Goal: Information Seeking & Learning: Find specific fact

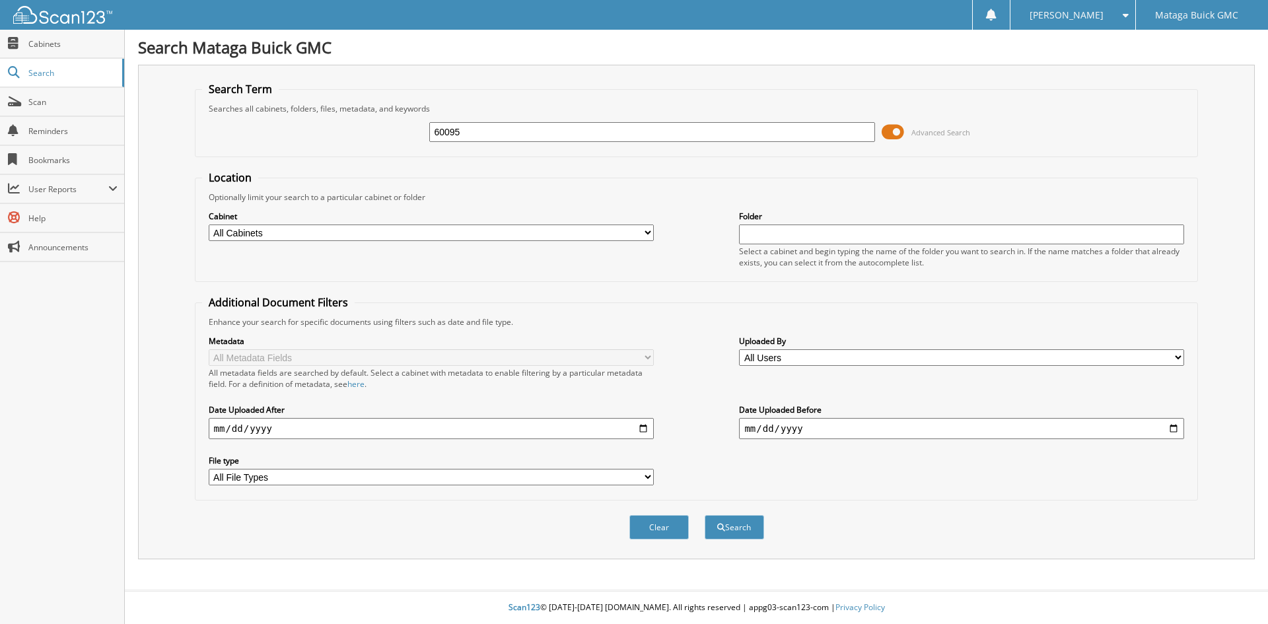
type input "60095"
click at [705, 515] on button "Search" at bounding box center [734, 527] width 59 height 24
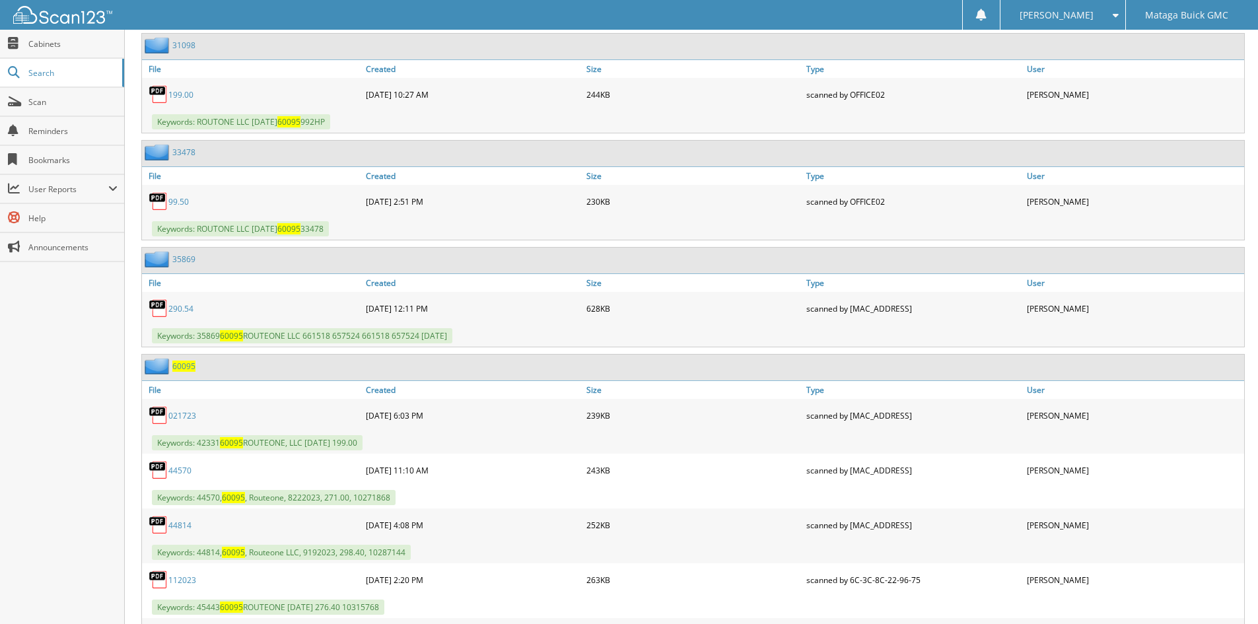
scroll to position [727, 0]
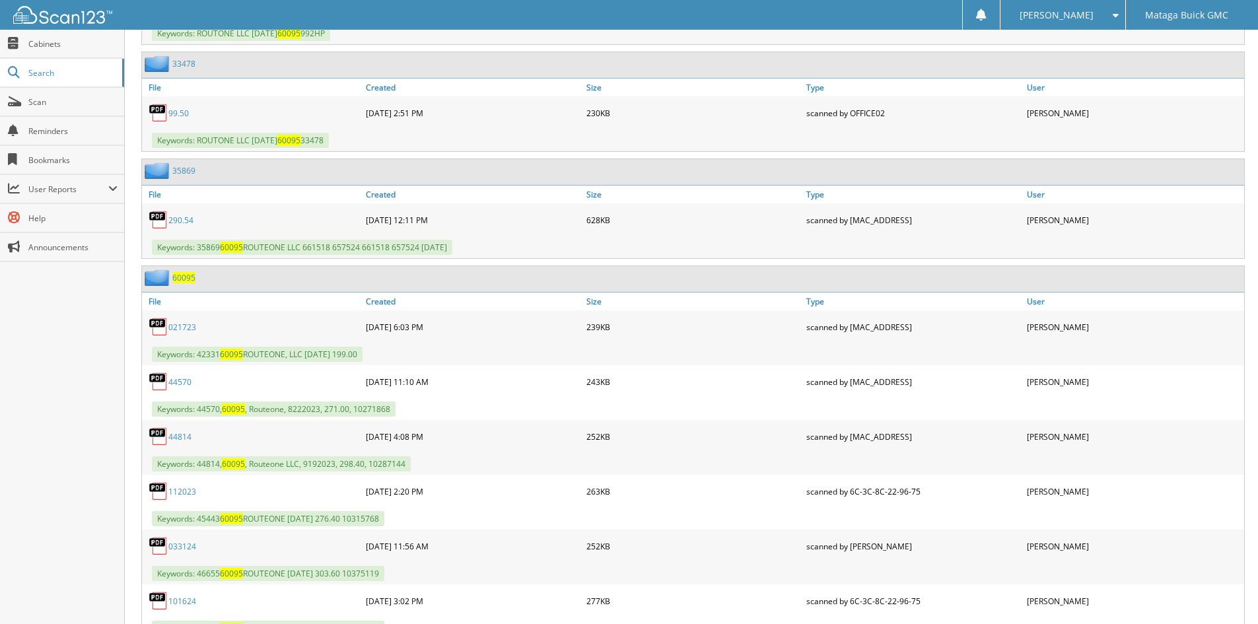
click at [176, 279] on span "60095" at bounding box center [183, 277] width 23 height 11
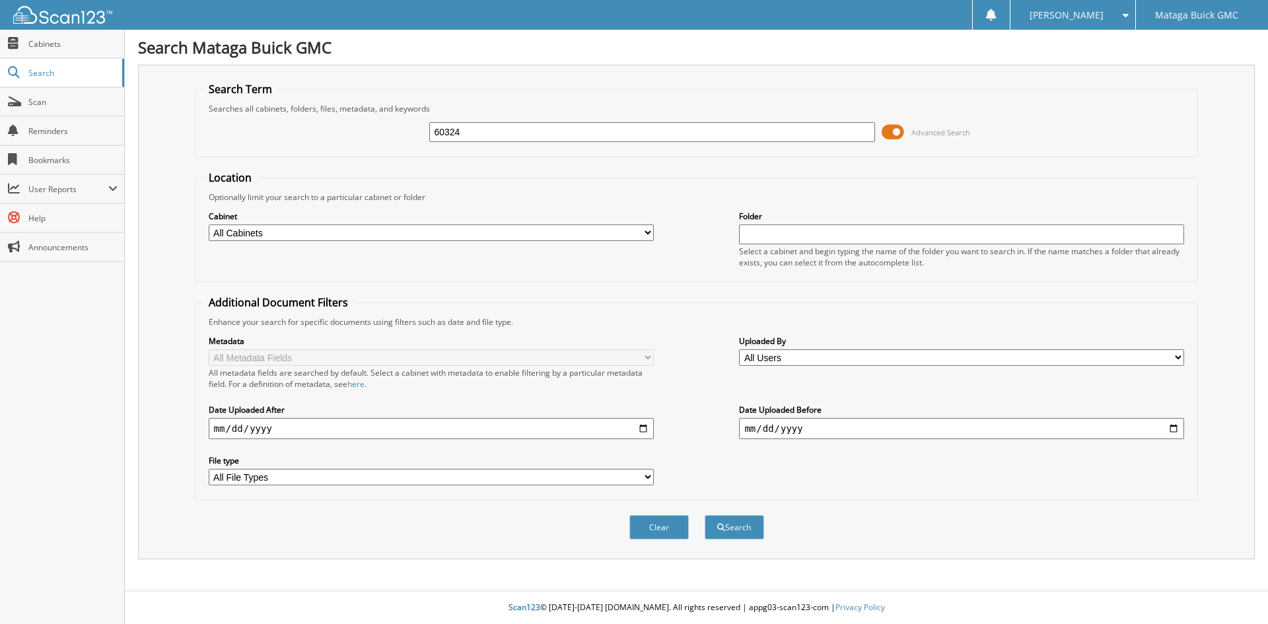
type input "60324"
click at [705, 515] on button "Search" at bounding box center [734, 527] width 59 height 24
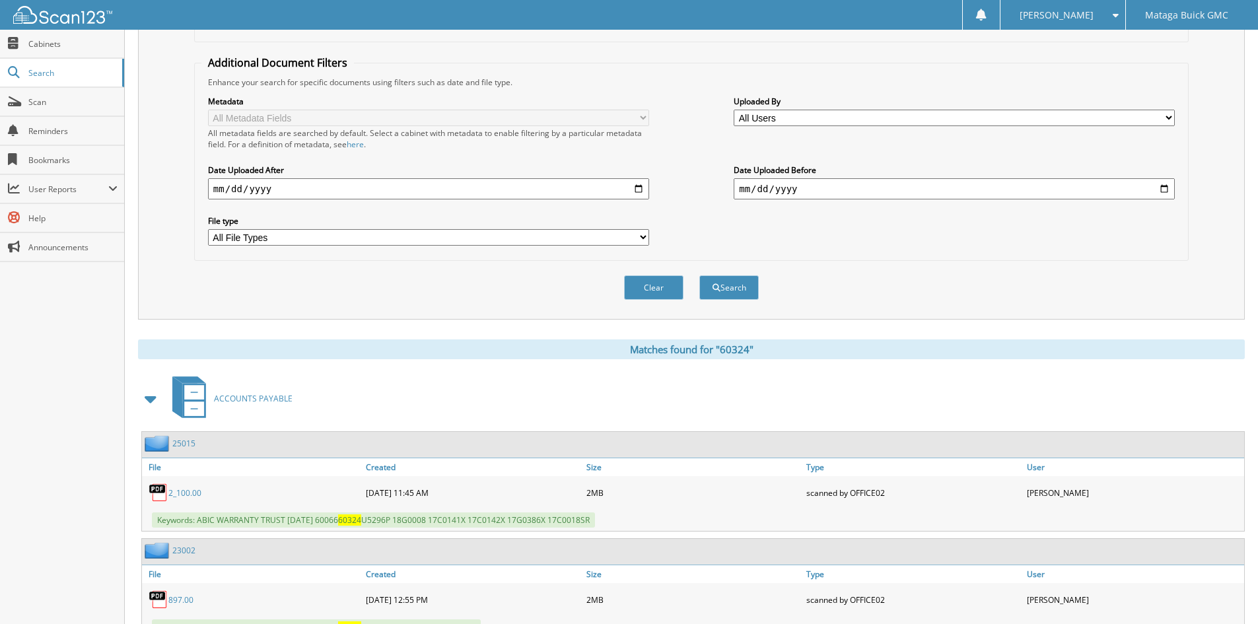
scroll to position [462, 0]
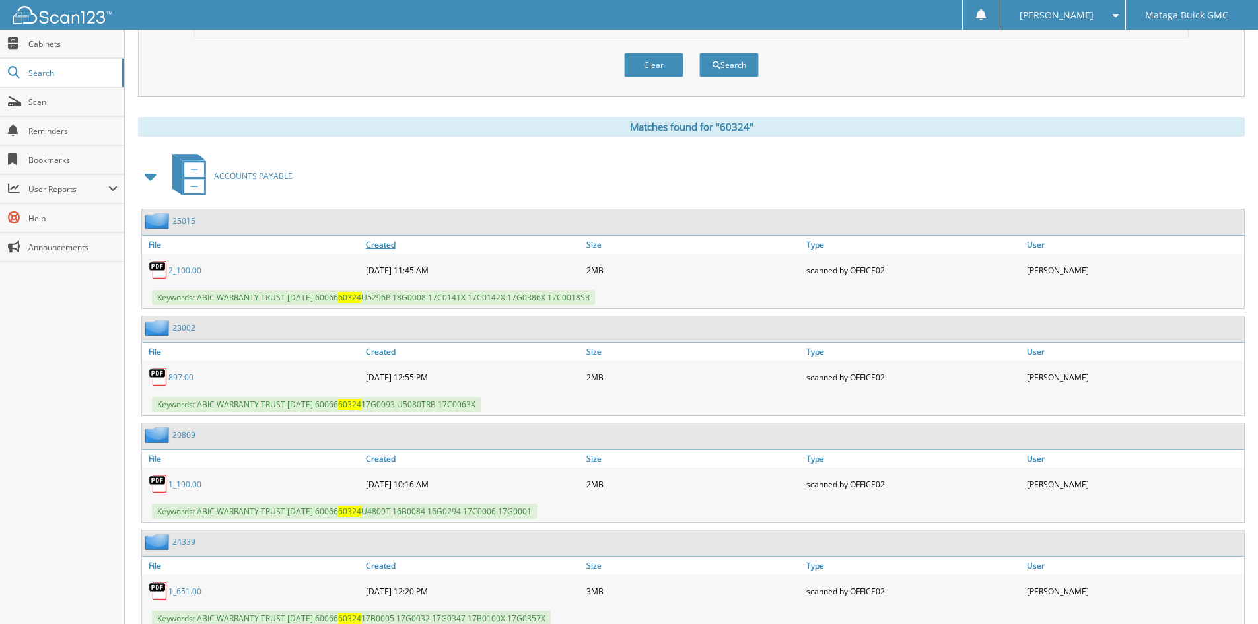
click at [387, 246] on link "Created" at bounding box center [473, 245] width 221 height 18
click at [376, 248] on link "Created" at bounding box center [473, 245] width 221 height 18
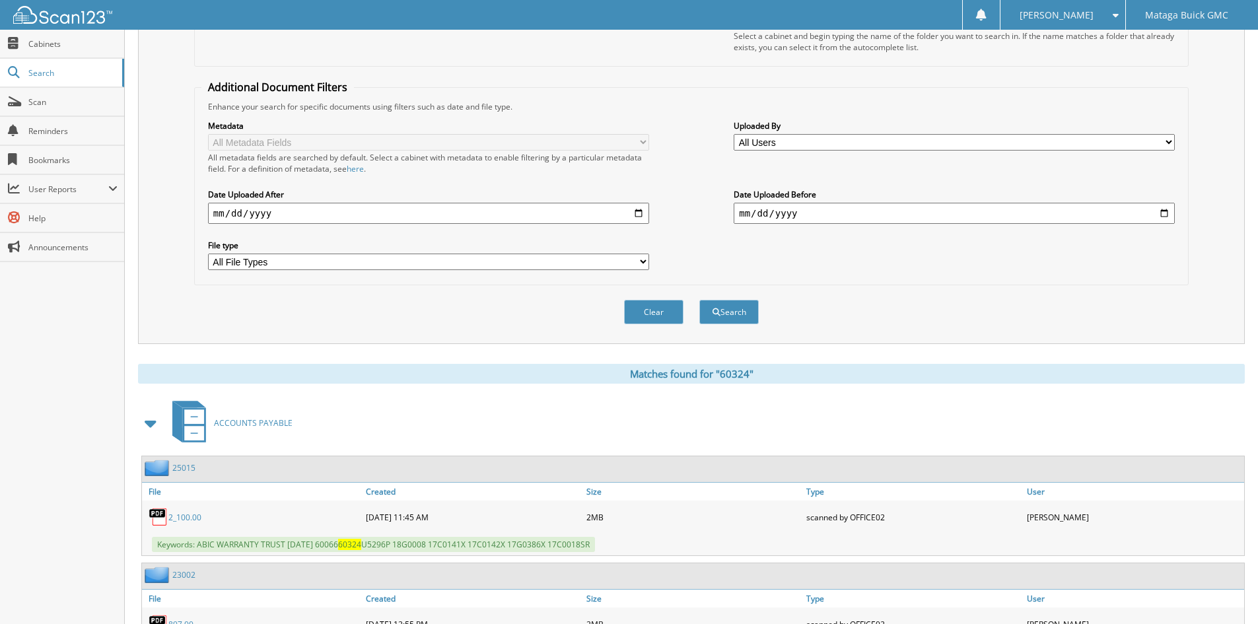
scroll to position [0, 0]
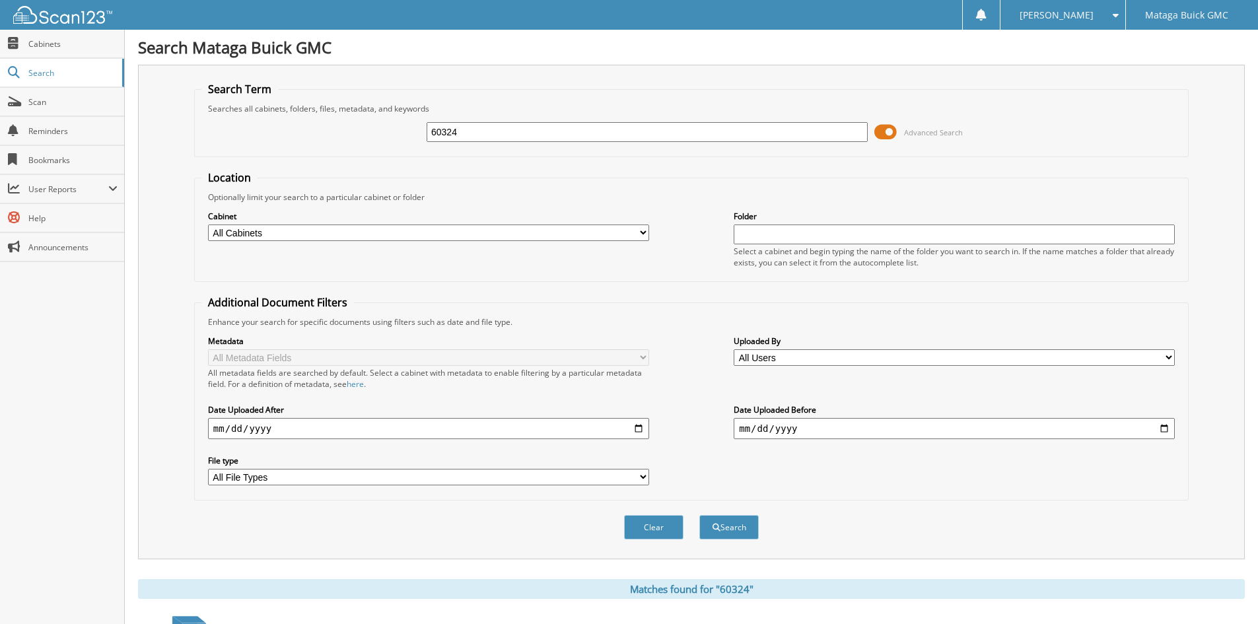
drag, startPoint x: 516, startPoint y: 135, endPoint x: 386, endPoint y: 157, distance: 131.3
click at [386, 157] on fieldset "Search Term Searches all cabinets, folders, files, metadata, and keywords 60324…" at bounding box center [691, 119] width 995 height 75
type input "106628"
click at [700, 515] on button "Search" at bounding box center [729, 527] width 59 height 24
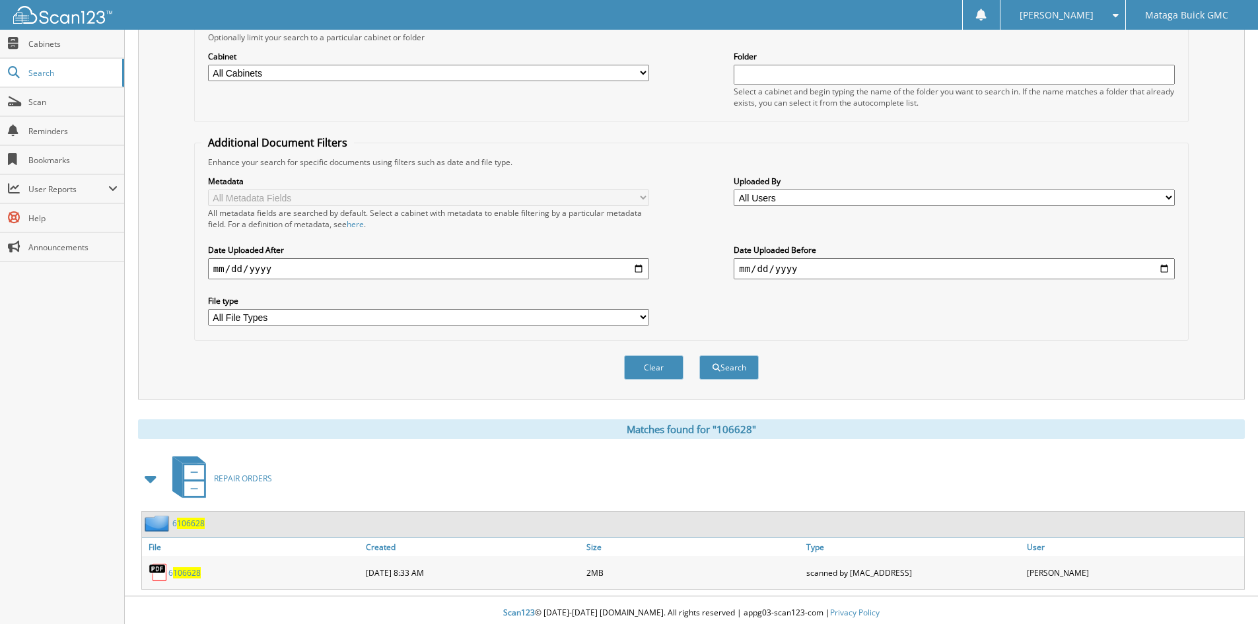
scroll to position [166, 0]
